Goal: Check status: Check status

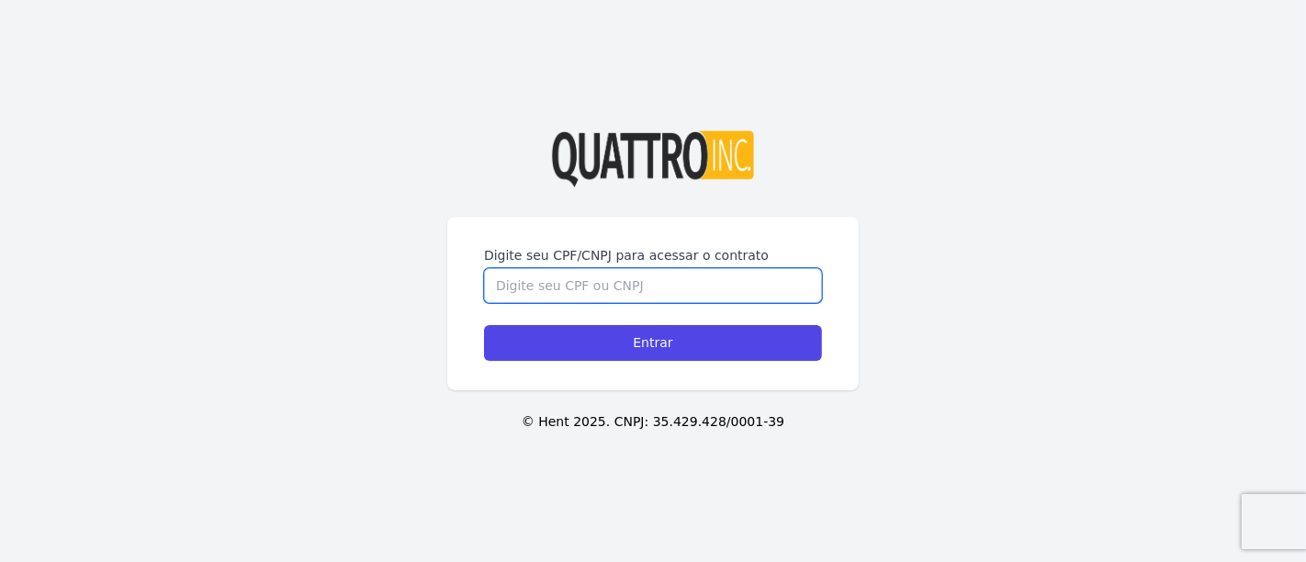
click at [647, 273] on input "Digite seu CPF/CNPJ para acessar o contrato" at bounding box center [653, 285] width 338 height 35
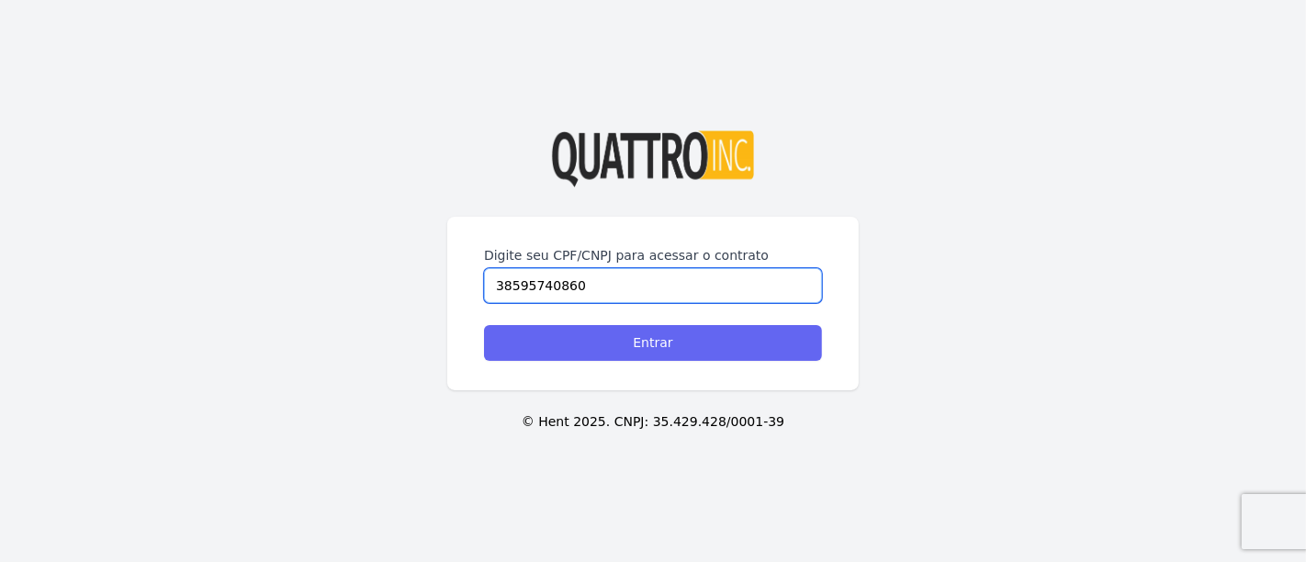
type input "38595740860"
click at [682, 347] on input "Entrar" at bounding box center [653, 343] width 338 height 36
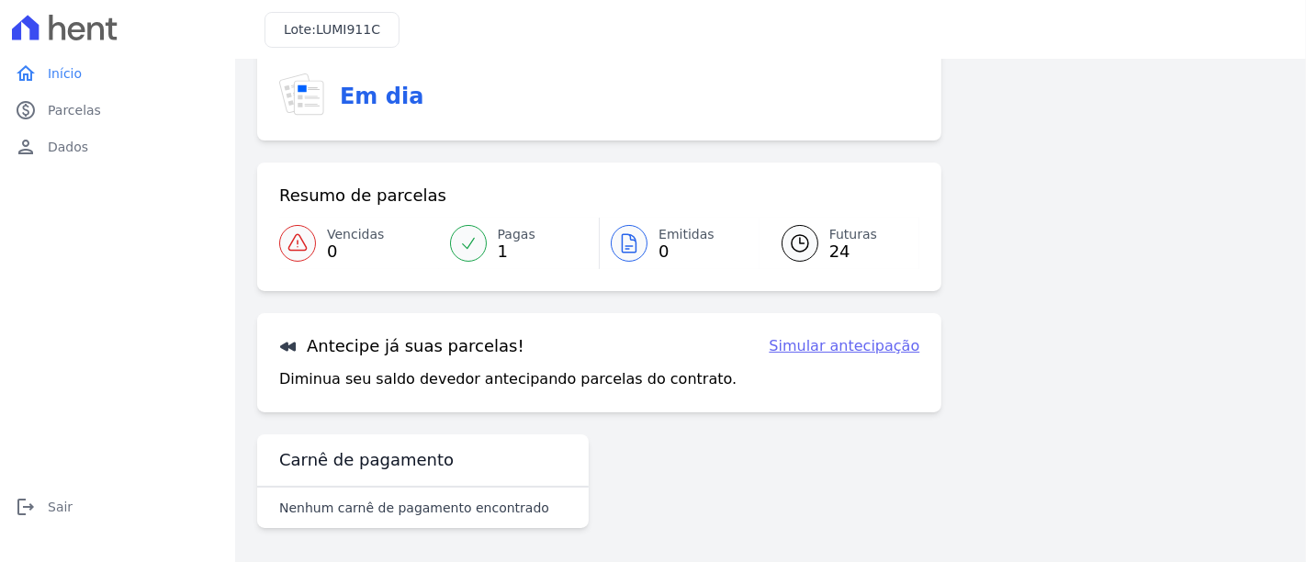
scroll to position [137, 0]
click at [808, 246] on div at bounding box center [799, 242] width 37 height 37
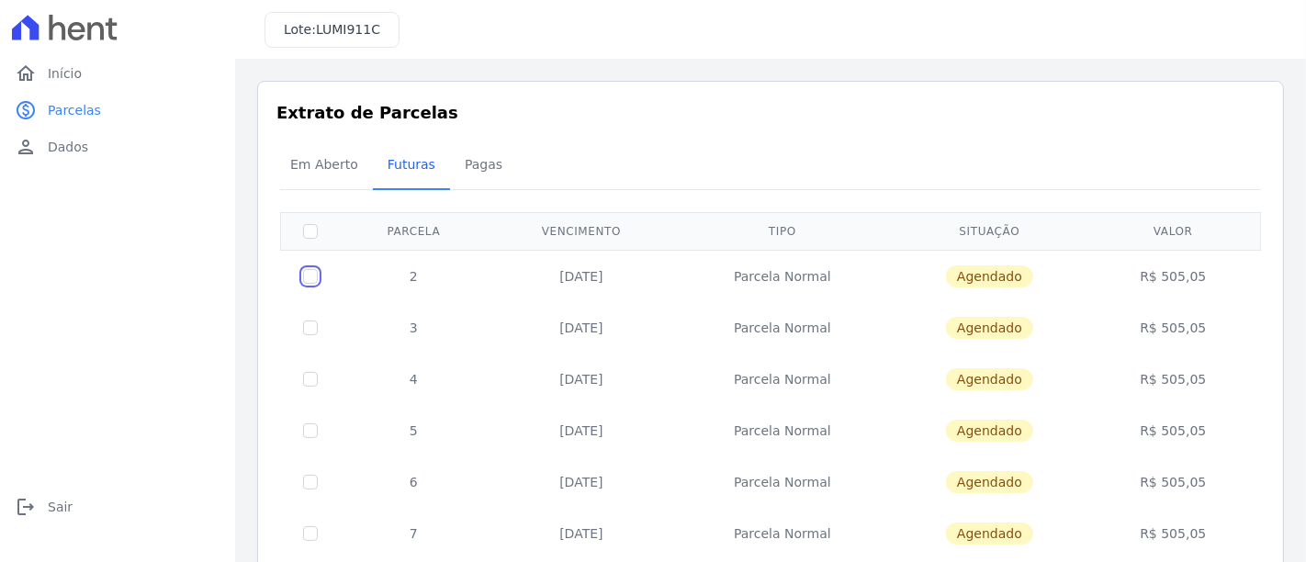
click at [311, 273] on input "checkbox" at bounding box center [310, 276] width 15 height 15
checkbox input "true"
click at [312, 271] on input "checkbox" at bounding box center [310, 276] width 15 height 15
checkbox input "false"
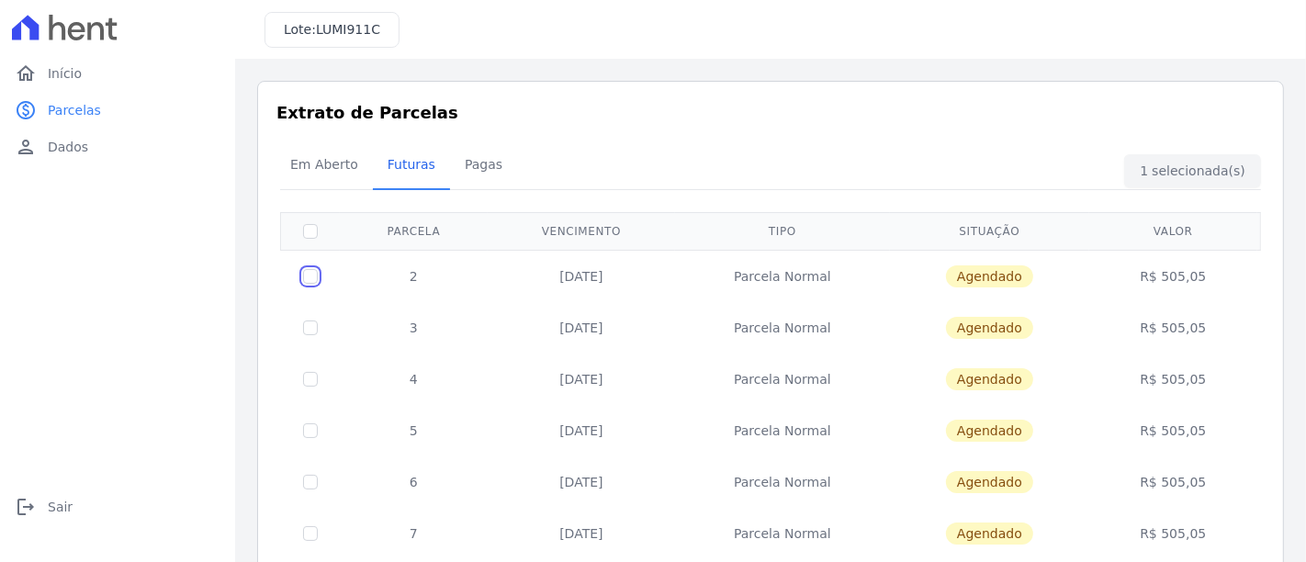
checkbox input "false"
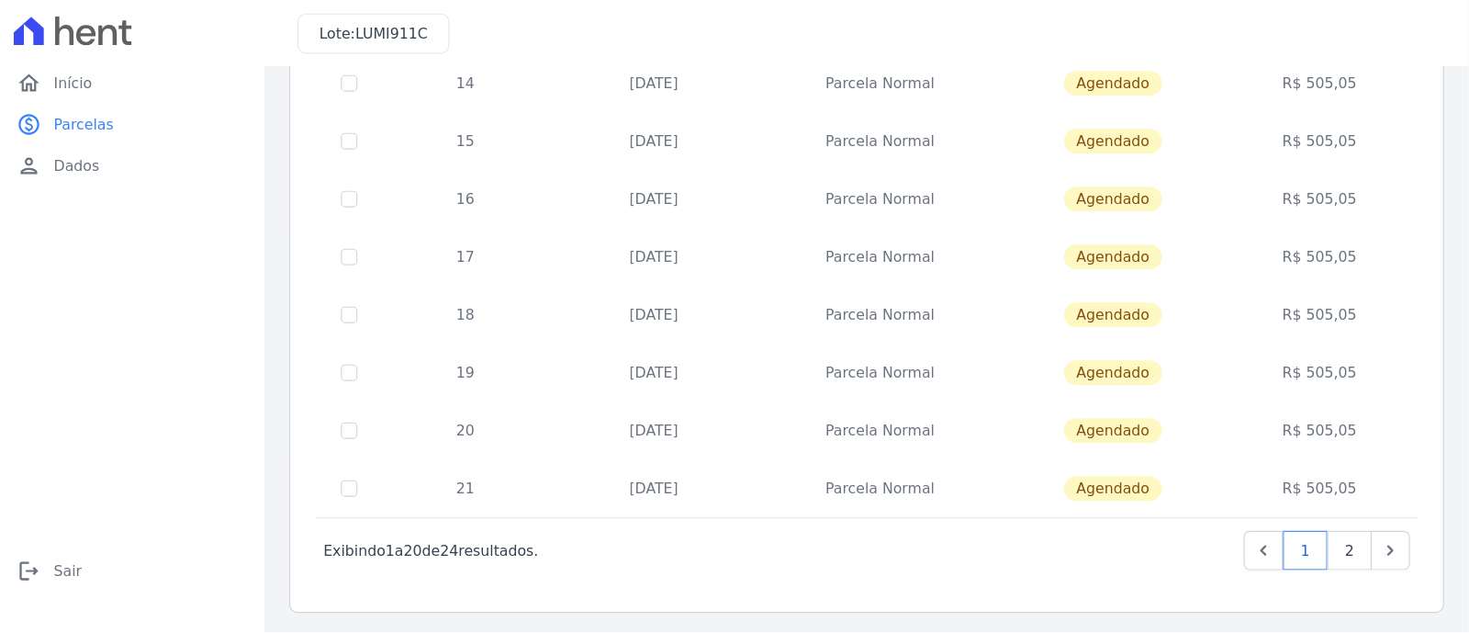
scroll to position [749, 0]
